Goal: Task Accomplishment & Management: Use online tool/utility

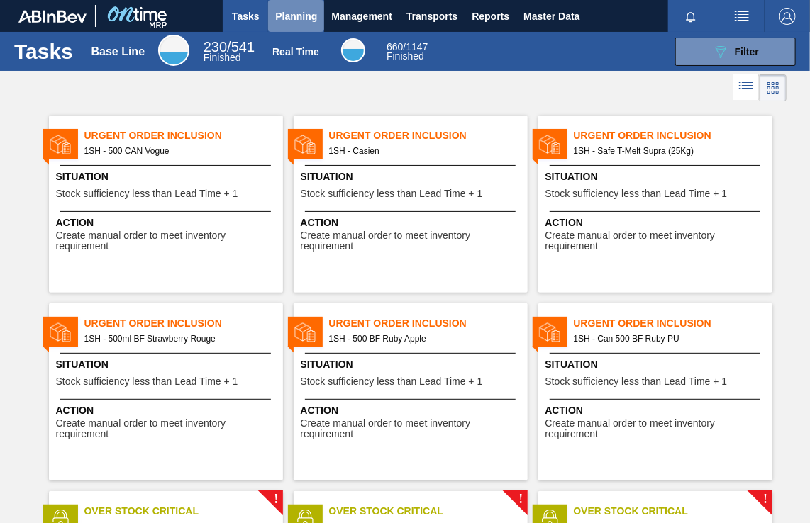
click at [296, 13] on span "Planning" at bounding box center [296, 16] width 42 height 17
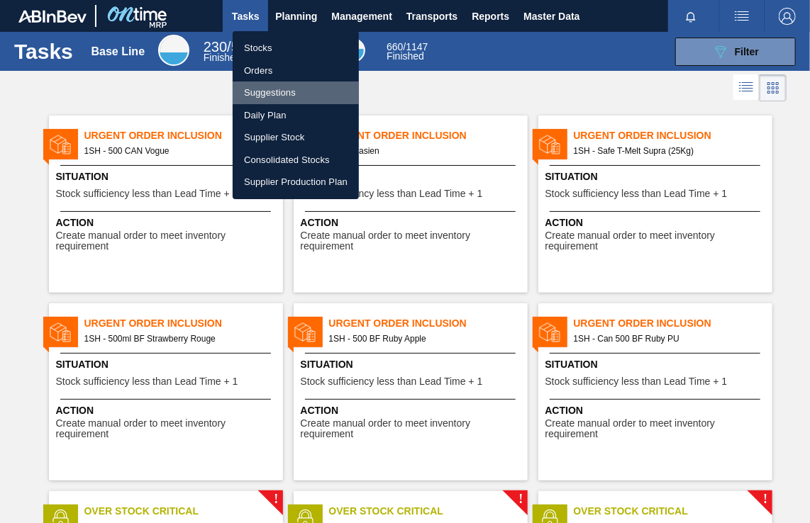
click at [264, 98] on li "Suggestions" at bounding box center [296, 93] width 126 height 23
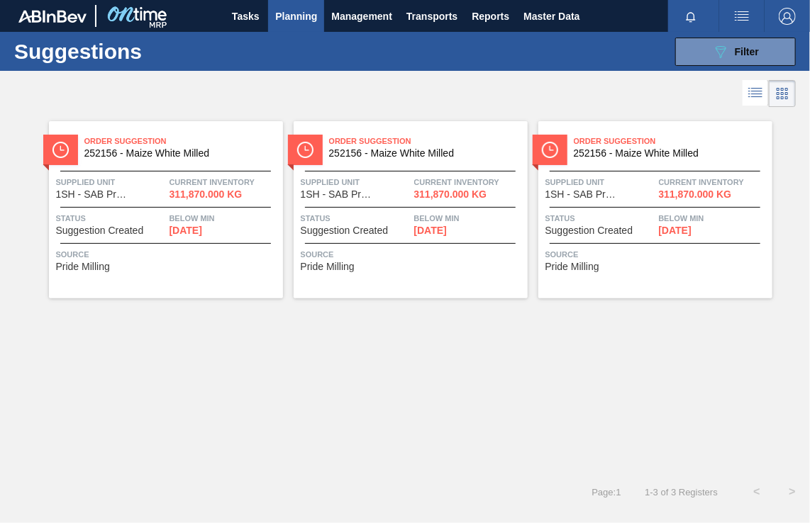
click at [145, 151] on span "252156 - Maize White Milled" at bounding box center [177, 153] width 187 height 11
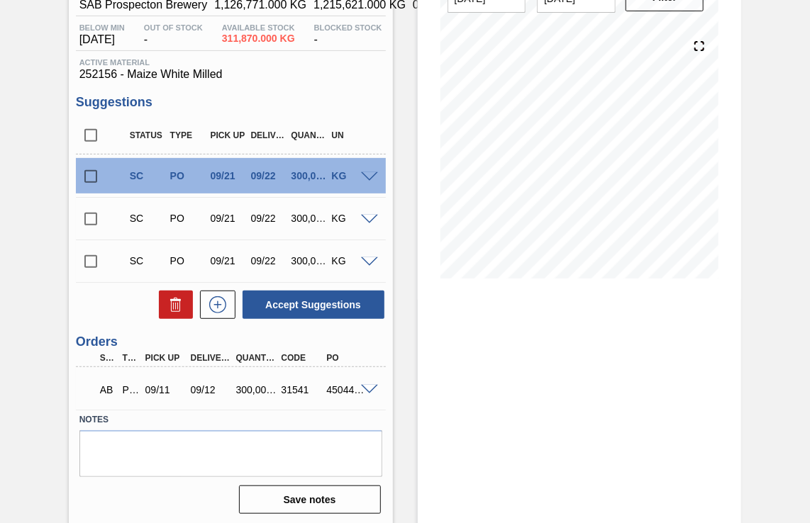
scroll to position [138, 0]
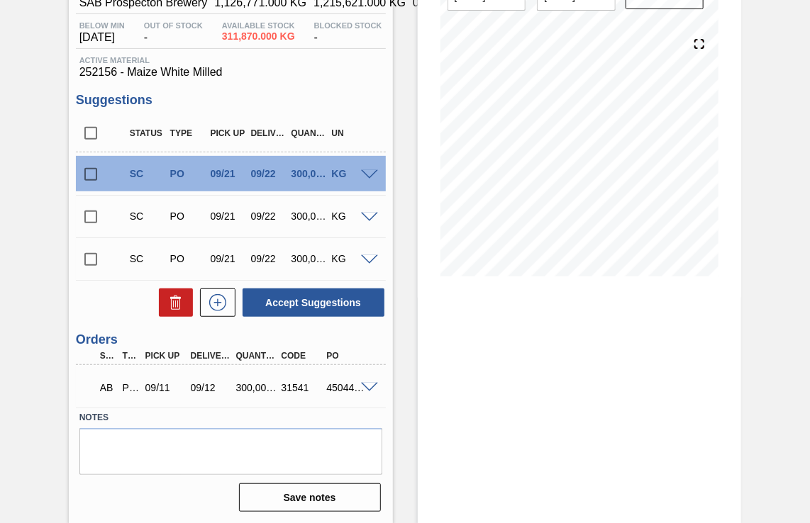
click at [85, 258] on input "checkbox" at bounding box center [91, 260] width 30 height 30
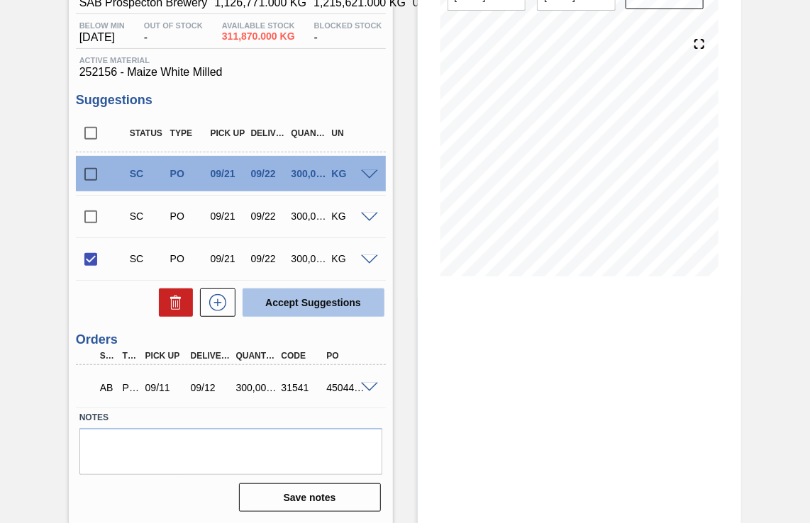
click at [316, 308] on button "Accept Suggestions" at bounding box center [313, 303] width 142 height 28
checkbox input "false"
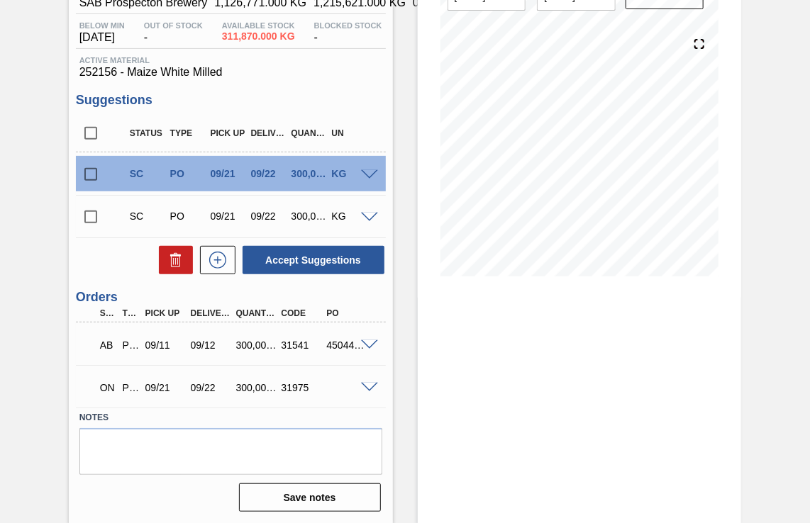
click at [369, 384] on span at bounding box center [369, 388] width 17 height 11
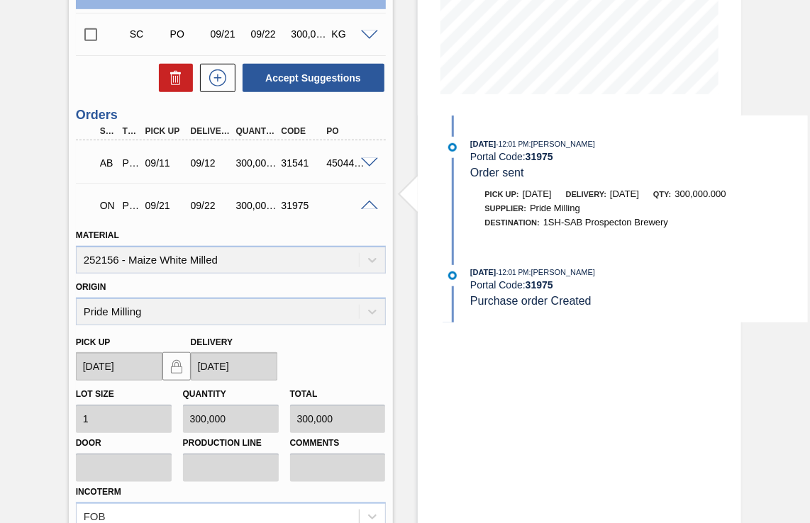
scroll to position [209, 0]
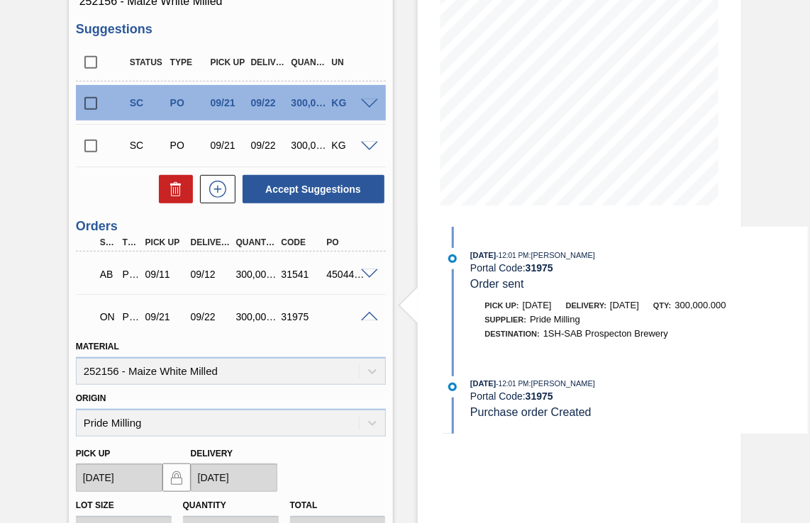
drag, startPoint x: 335, startPoint y: 376, endPoint x: 298, endPoint y: 451, distance: 83.1
drag, startPoint x: 298, startPoint y: 451, endPoint x: 624, endPoint y: 461, distance: 326.3
click at [624, 461] on div "Stock From [DATE] to [DATE] Filter [DATE] 12:01 PM : [PERSON_NAME] Portal Code:…" at bounding box center [580, 329] width 324 height 935
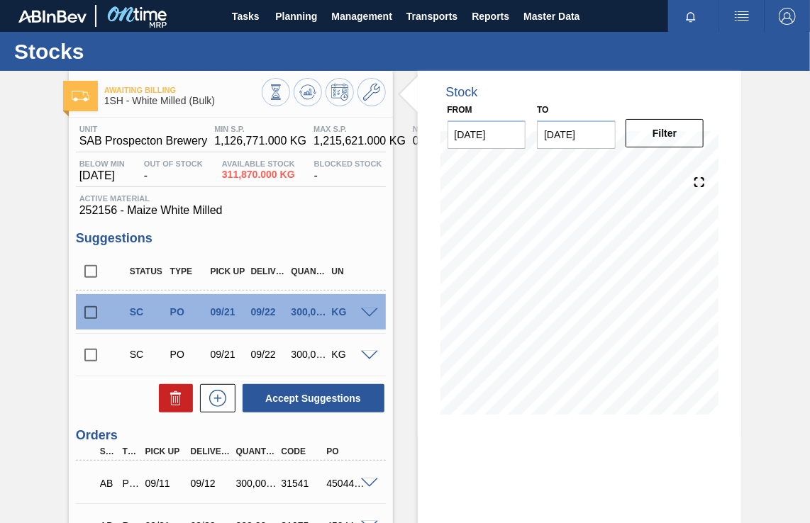
scroll to position [138, 0]
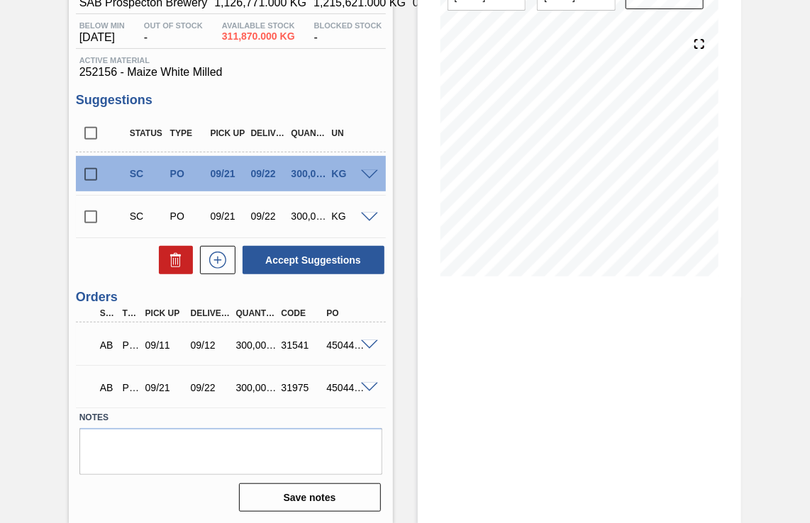
click at [371, 389] on span at bounding box center [369, 388] width 17 height 11
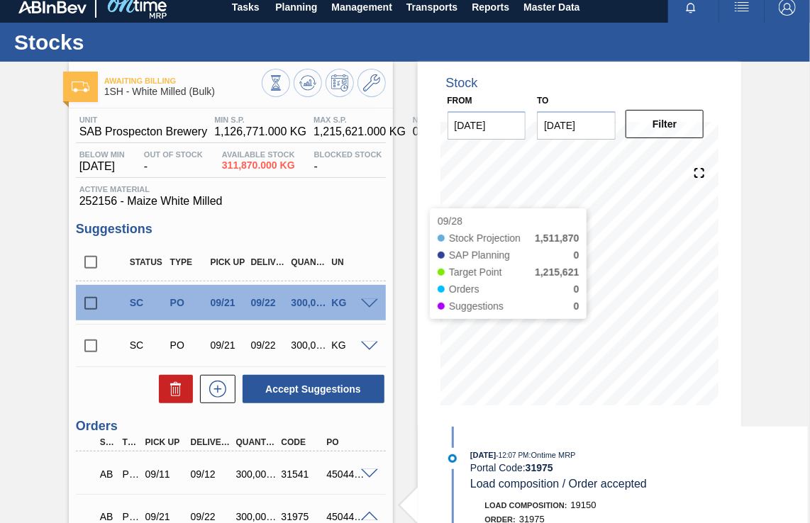
scroll to position [0, 0]
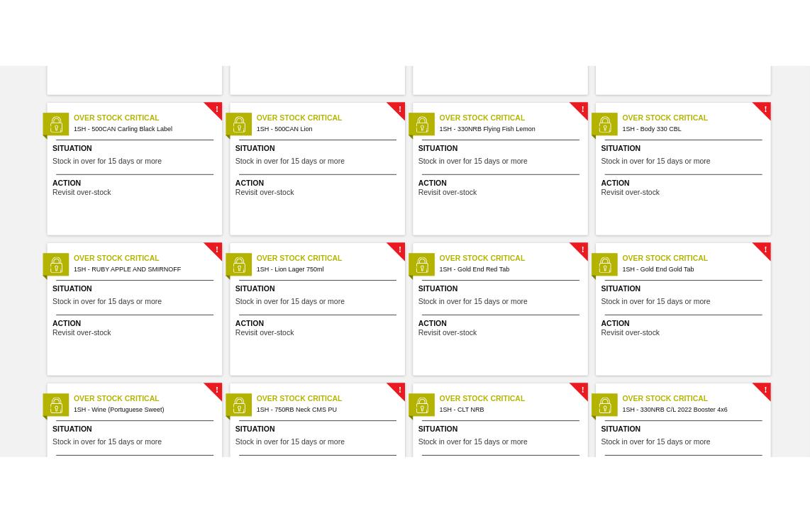
scroll to position [638, 0]
